Goal: Task Accomplishment & Management: Manage account settings

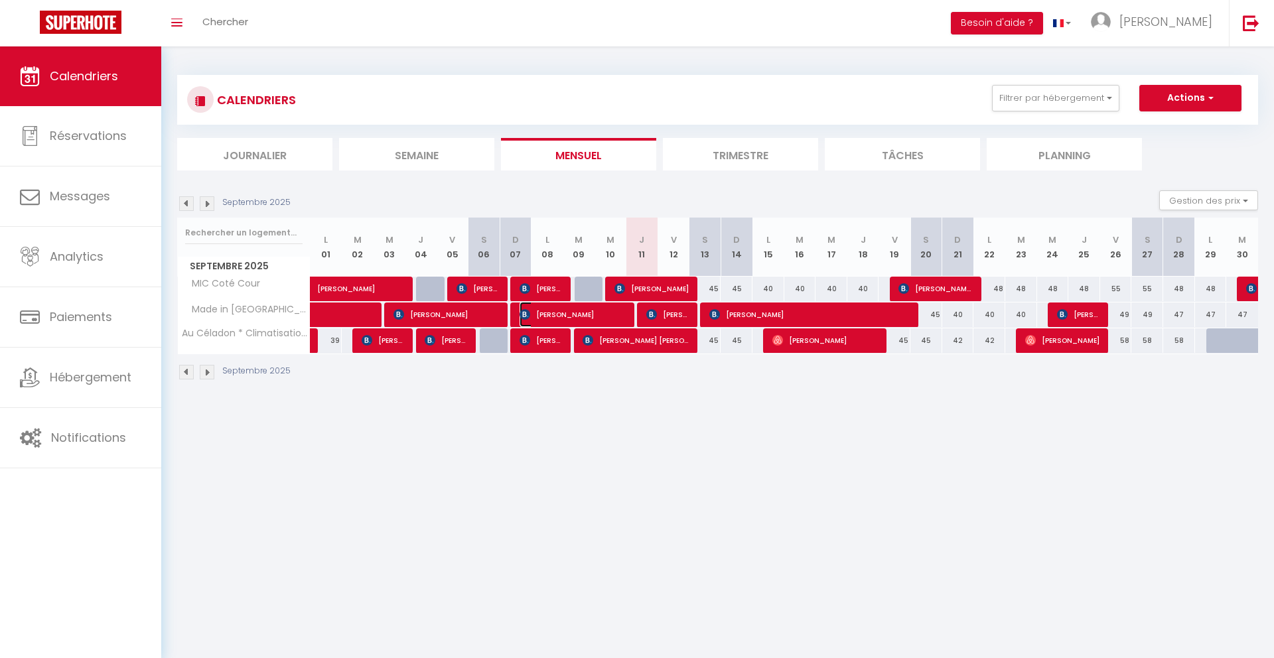
click at [580, 319] on span "[PERSON_NAME]" at bounding box center [573, 314] width 106 height 25
select select "OK"
select select "KO"
select select "0"
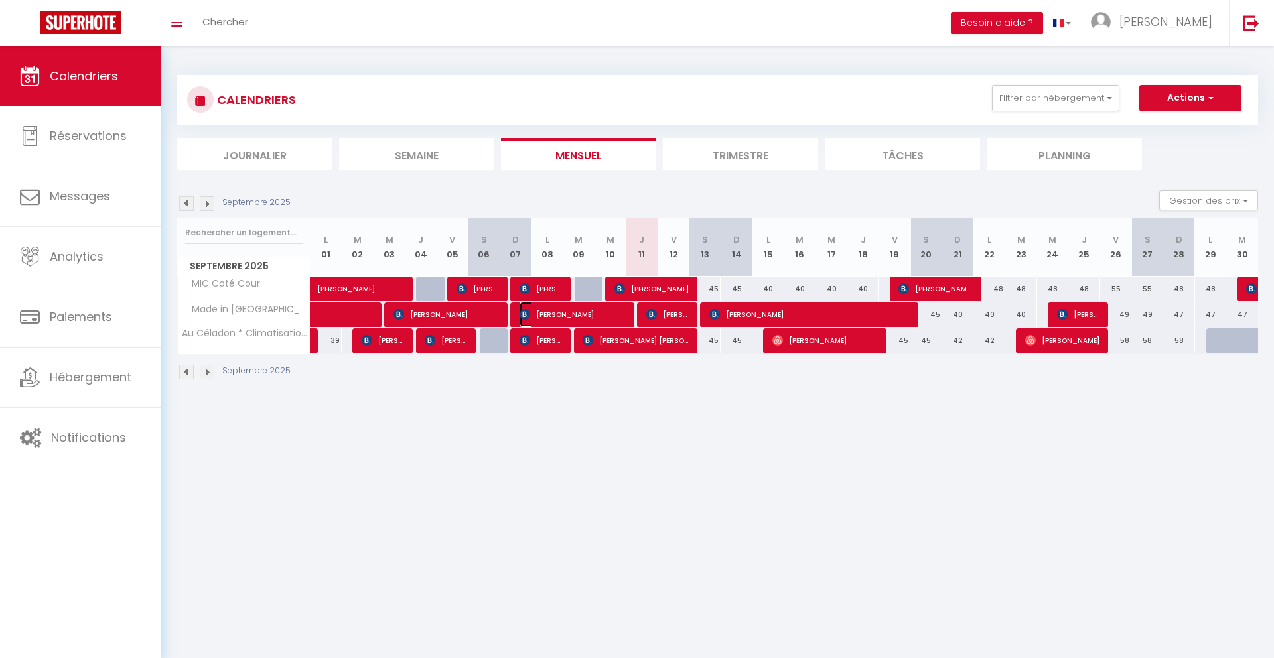
select select "1"
select select
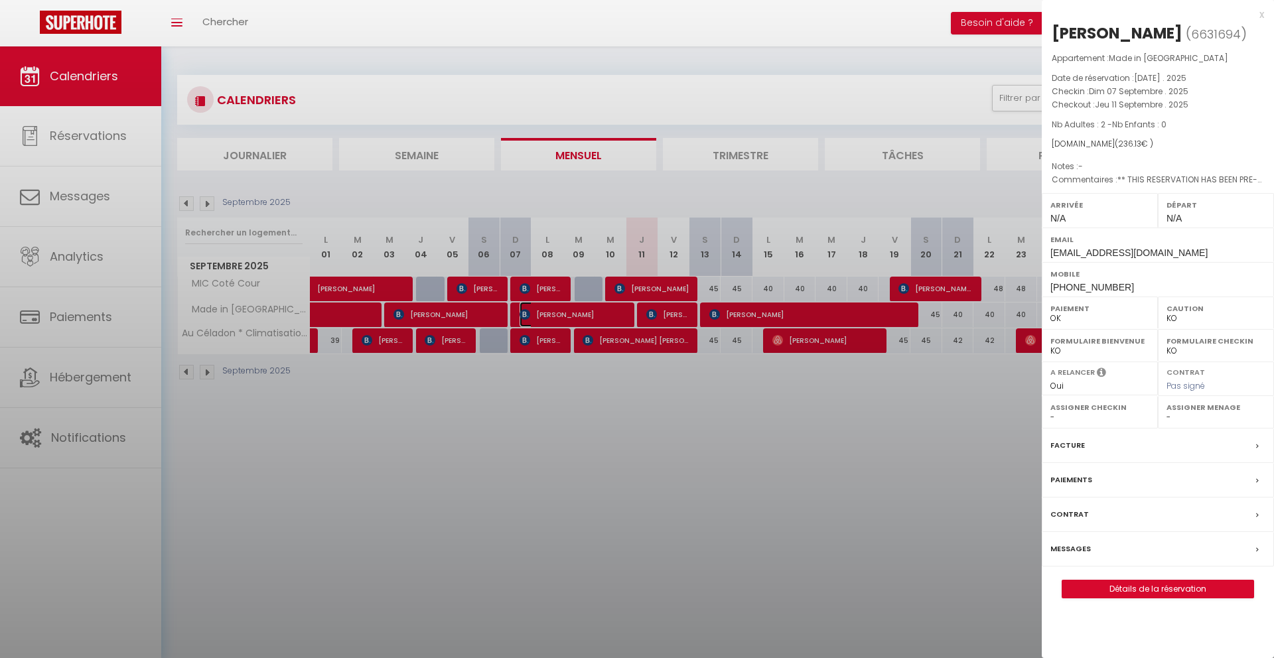
select select "39856"
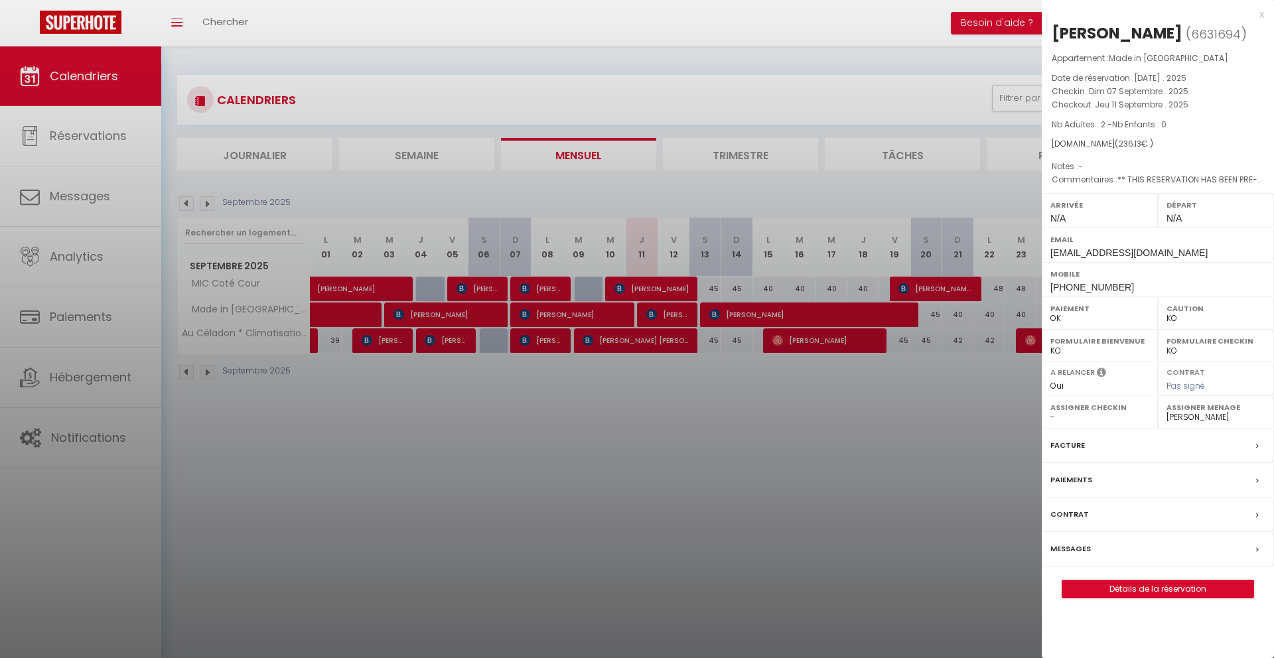
click at [684, 315] on div at bounding box center [637, 329] width 1274 height 658
